Goal: Task Accomplishment & Management: Manage account settings

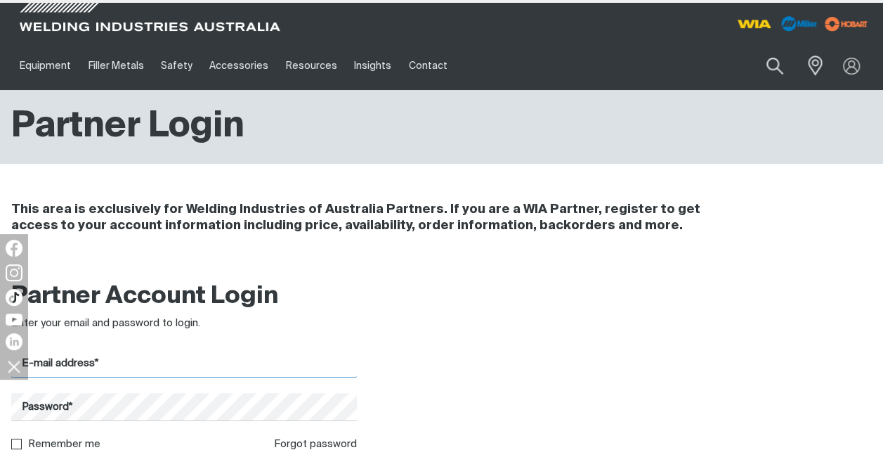
type input "[PERSON_NAME][EMAIL_ADDRESS][PERSON_NAME][DOMAIN_NAME]"
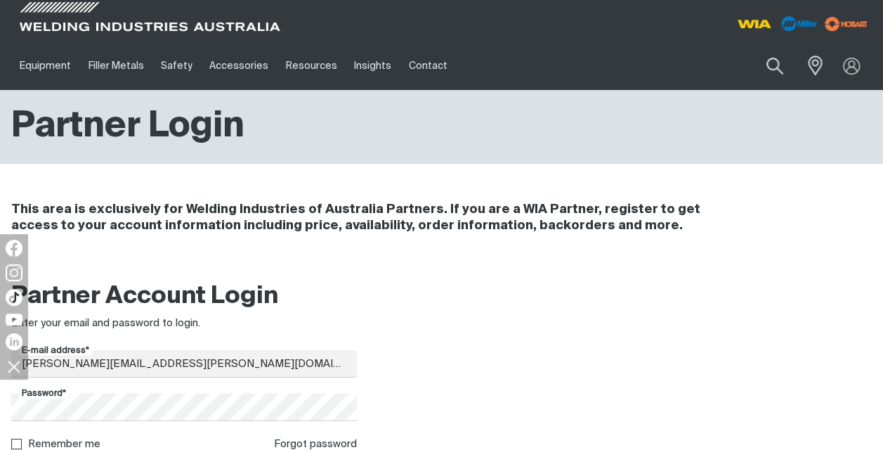
scroll to position [393, 0]
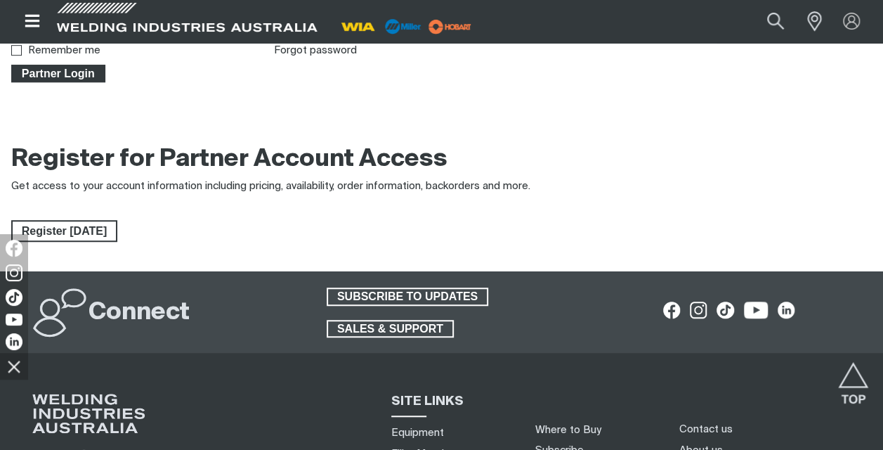
click at [61, 74] on span "Partner Login" at bounding box center [58, 74] width 91 height 18
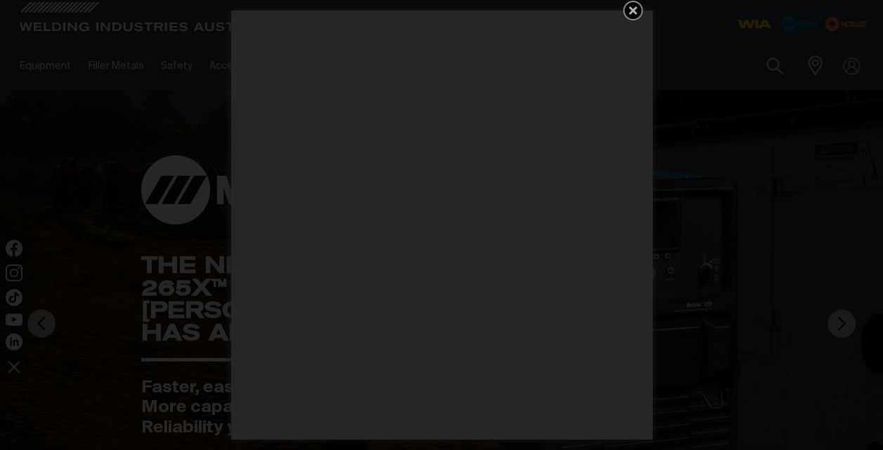
click at [631, 8] on icon "Get 5 WIA Welding Guides Free!" at bounding box center [633, 10] width 8 height 8
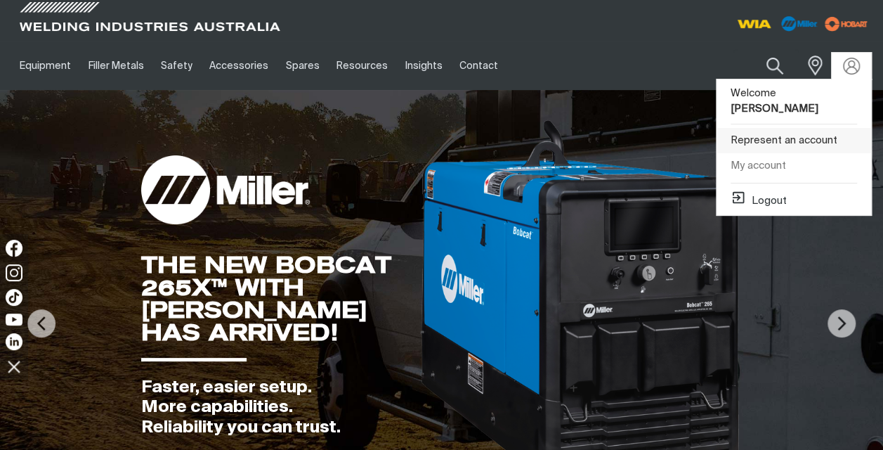
click at [792, 128] on link "Represent an account" at bounding box center [793, 141] width 155 height 26
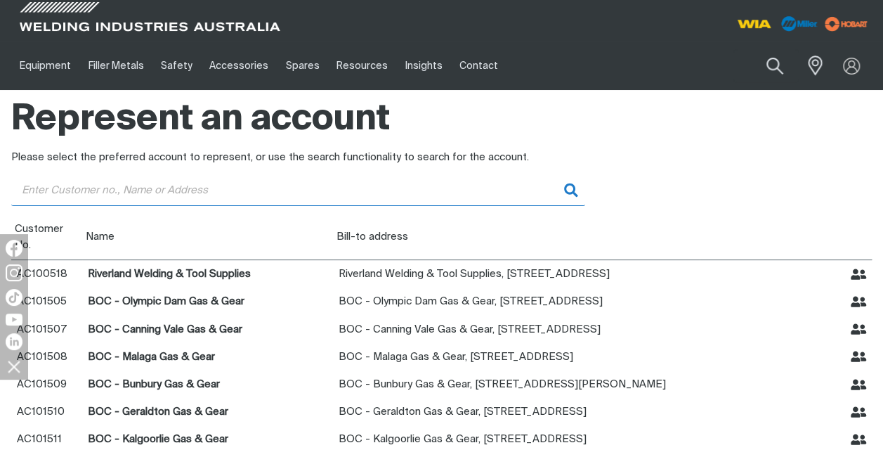
click at [155, 190] on input "Customer" at bounding box center [298, 190] width 574 height 32
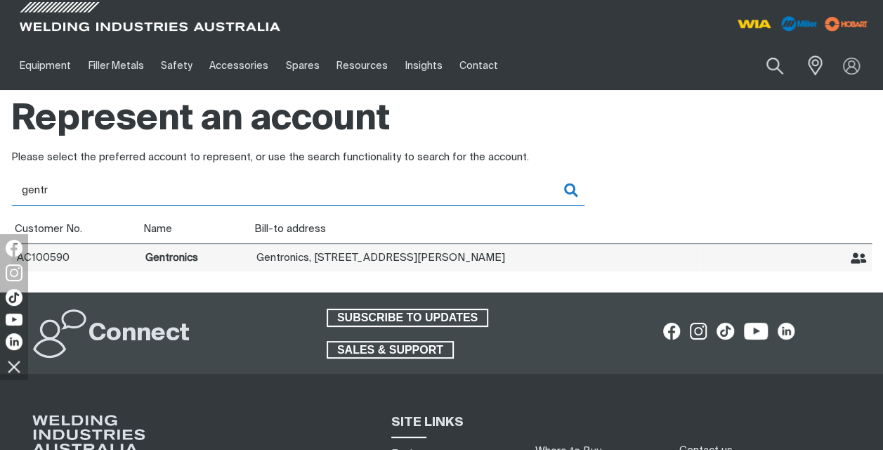
type input "gentr"
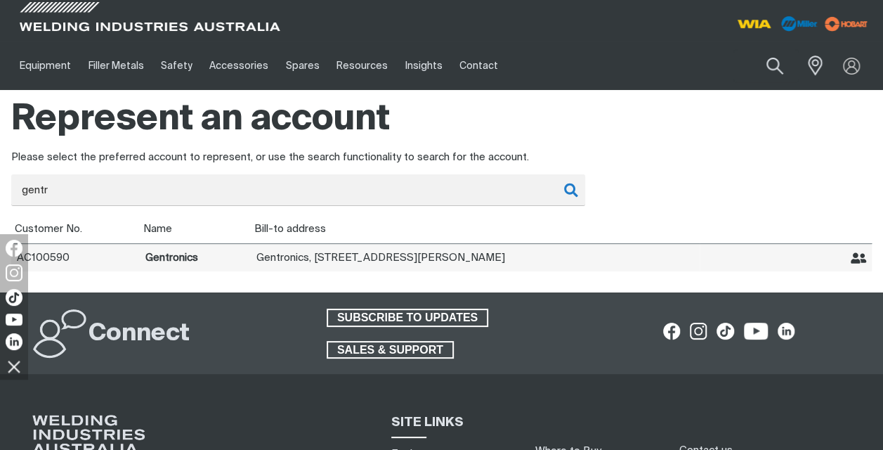
click at [855, 261] on icon "Represent Gentronics" at bounding box center [859, 257] width 16 height 11
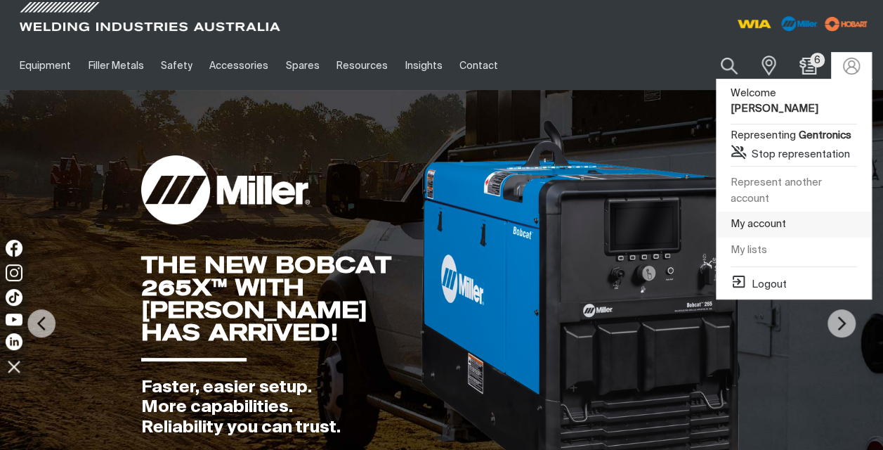
click at [765, 211] on link "My account" at bounding box center [793, 224] width 155 height 26
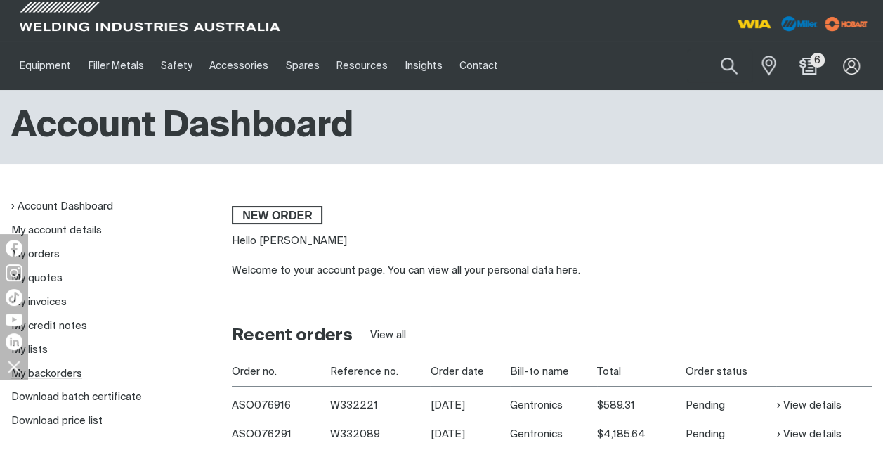
click at [64, 373] on link "My backorders" at bounding box center [46, 373] width 71 height 11
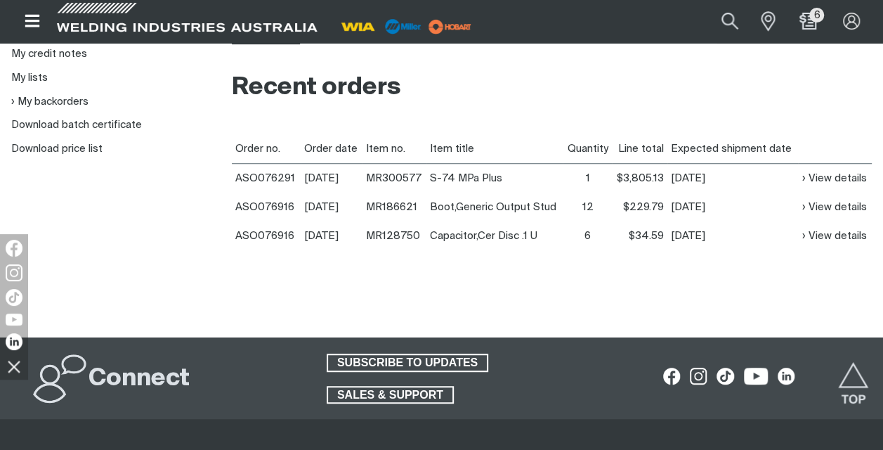
scroll to position [274, 0]
